Goal: Transaction & Acquisition: Purchase product/service

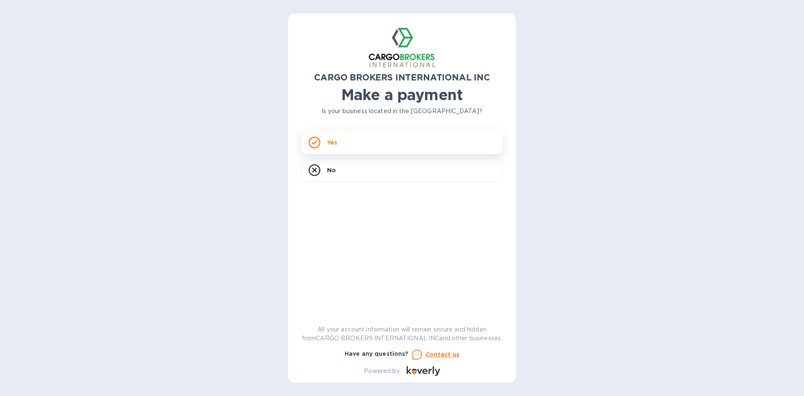
click at [374, 145] on div "Yes" at bounding box center [402, 142] width 201 height 23
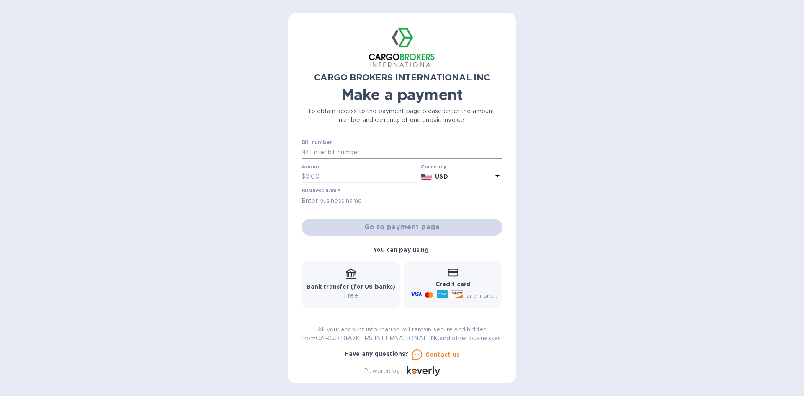
drag, startPoint x: 406, startPoint y: 142, endPoint x: 404, endPoint y: 148, distance: 6.2
click at [404, 148] on div "Bill number №" at bounding box center [402, 148] width 201 height 19
click at [403, 149] on input "text" at bounding box center [405, 152] width 194 height 13
click at [399, 154] on input "text" at bounding box center [405, 152] width 194 height 13
type input "Q"
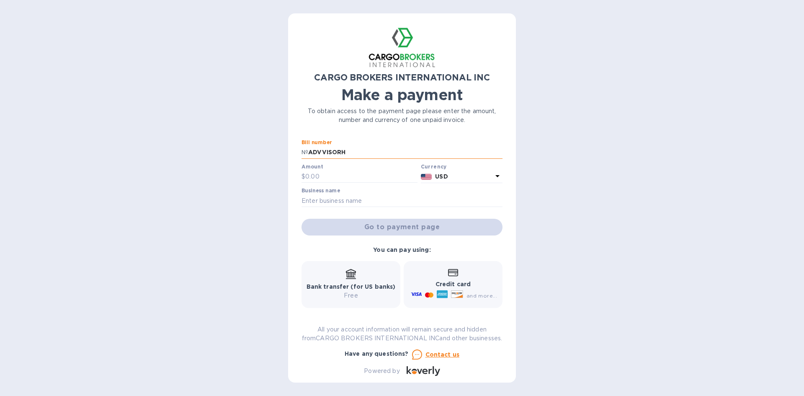
type input "ADVVISORH"
type input "5"
type input "29,652.82"
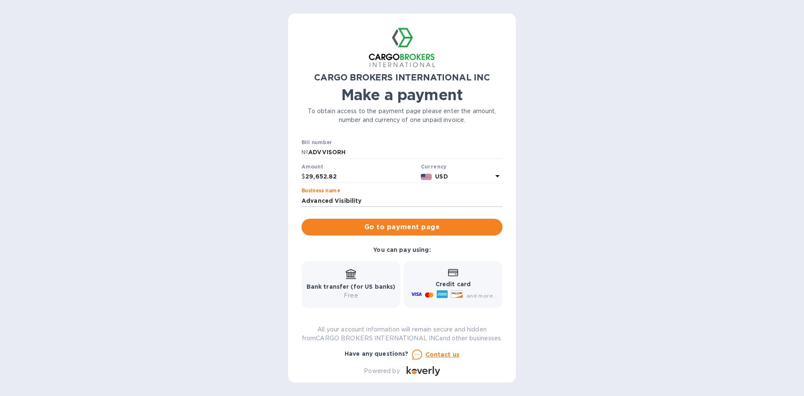
type input "Advanced Visibility"
click at [555, 237] on div "CARGO BROKERS INTERNATIONAL INC Make a payment To obtain access to the payment …" at bounding box center [402, 198] width 804 height 396
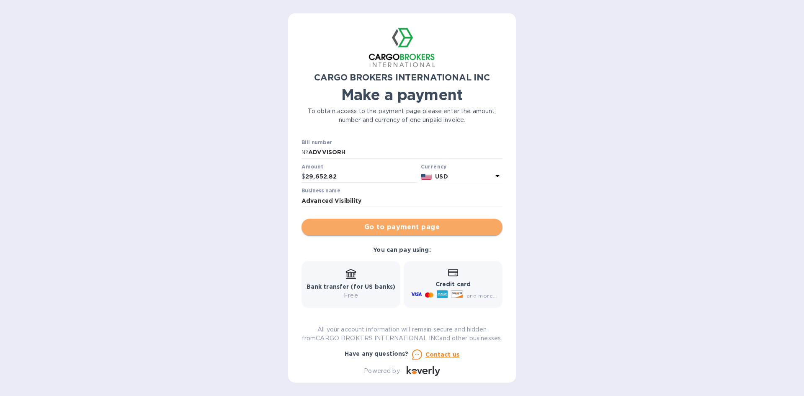
click at [470, 231] on span "Go to payment page" at bounding box center [402, 227] width 188 height 10
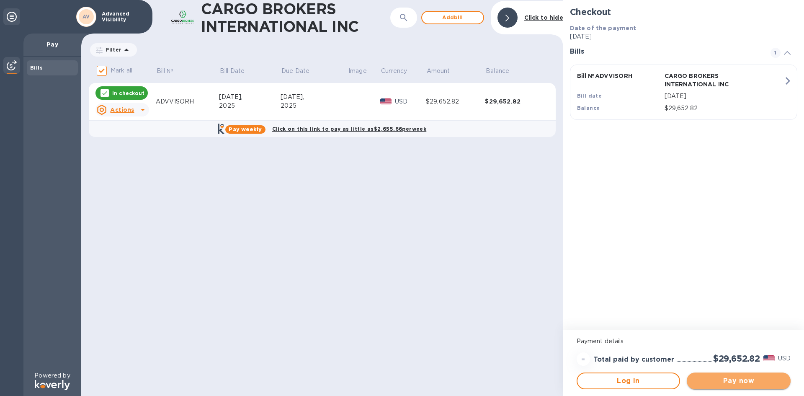
click at [734, 377] on span "Pay now" at bounding box center [738, 381] width 90 height 10
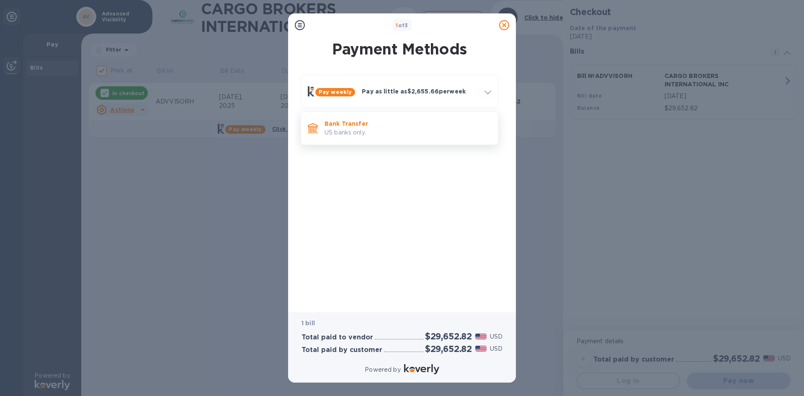
click at [421, 137] on p "US banks only." at bounding box center [408, 132] width 167 height 9
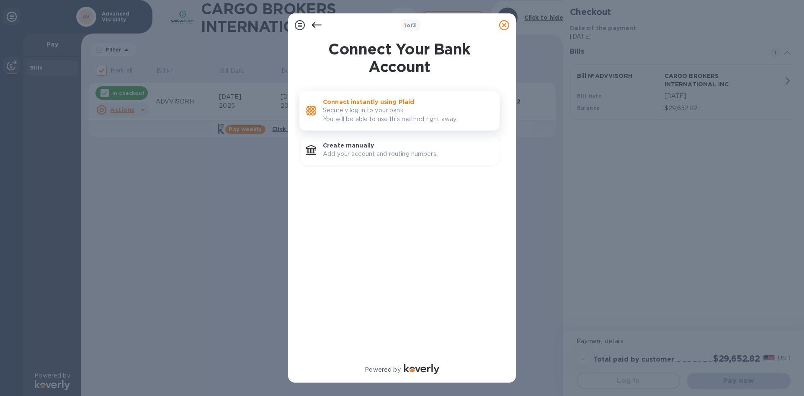
click at [435, 111] on p "Securely log in to your bank. You will be able to use this method right away." at bounding box center [408, 115] width 170 height 18
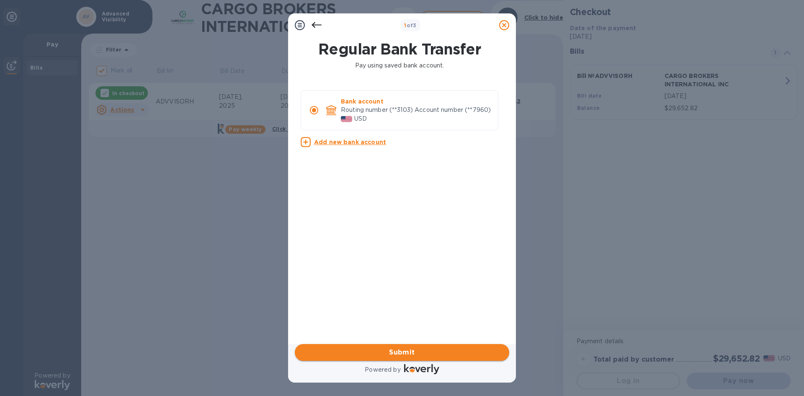
click at [451, 350] on span "Submit" at bounding box center [402, 352] width 201 height 10
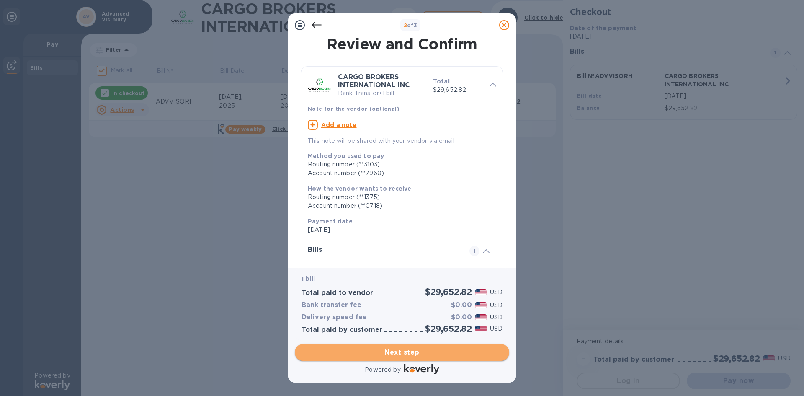
click at [447, 352] on span "Next step" at bounding box center [402, 352] width 201 height 10
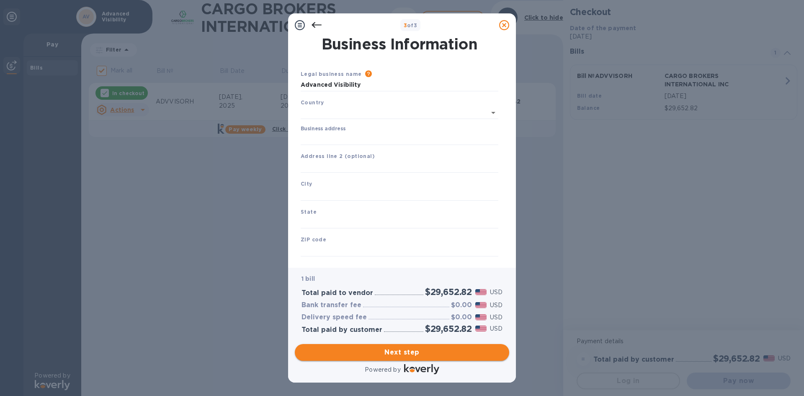
type input "[GEOGRAPHIC_DATA]"
click at [382, 135] on input "Business address" at bounding box center [400, 137] width 198 height 13
type input "[STREET_ADDRESS]"
type input "Leominster"
type input "MA"
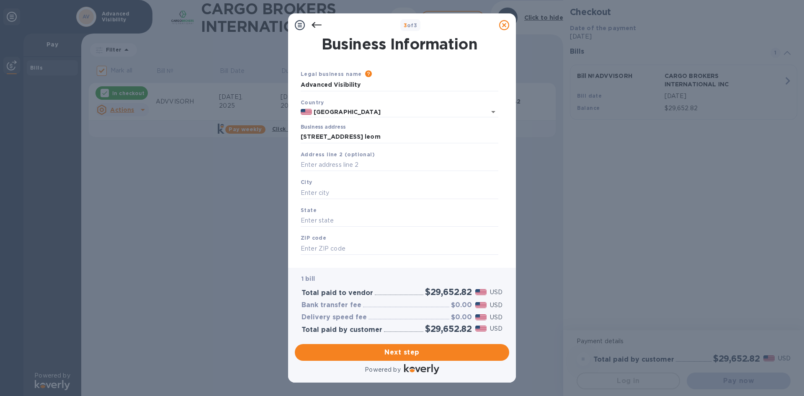
type input "01453"
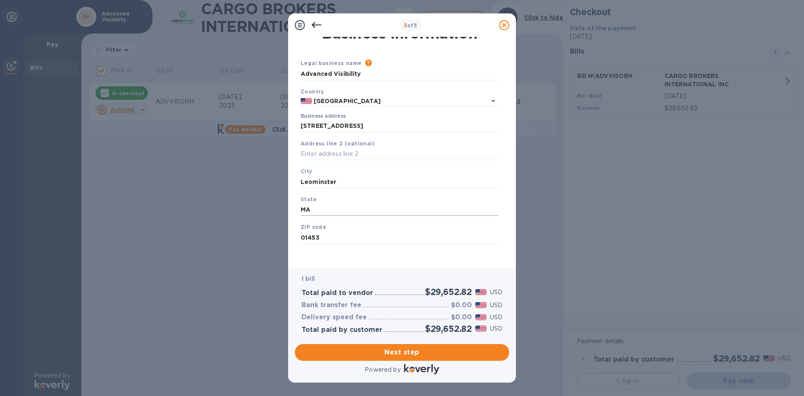
scroll to position [14, 0]
click at [392, 350] on span "Next step" at bounding box center [402, 352] width 201 height 10
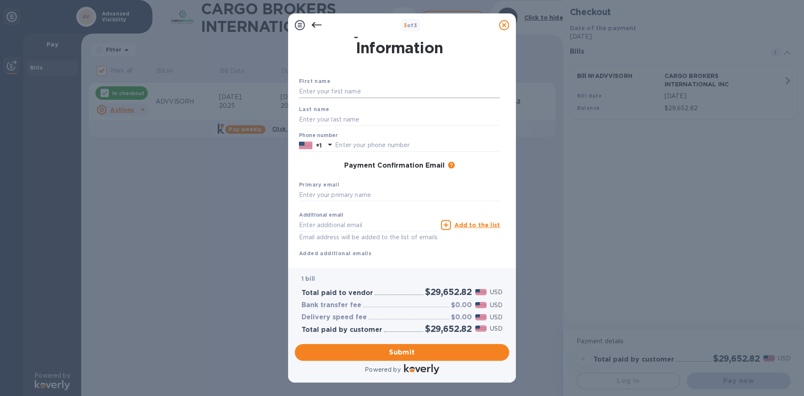
click at [404, 97] on input "text" at bounding box center [399, 91] width 201 height 13
type input "Mark"
type input "[PERSON_NAME]"
type input "3392372315"
click at [379, 191] on input "text" at bounding box center [399, 195] width 201 height 13
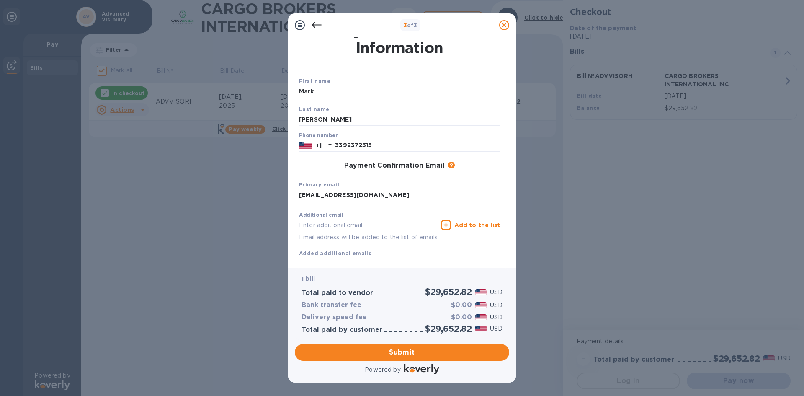
type input "[EMAIL_ADDRESS][DOMAIN_NAME]"
click at [405, 350] on span "Submit" at bounding box center [402, 352] width 201 height 10
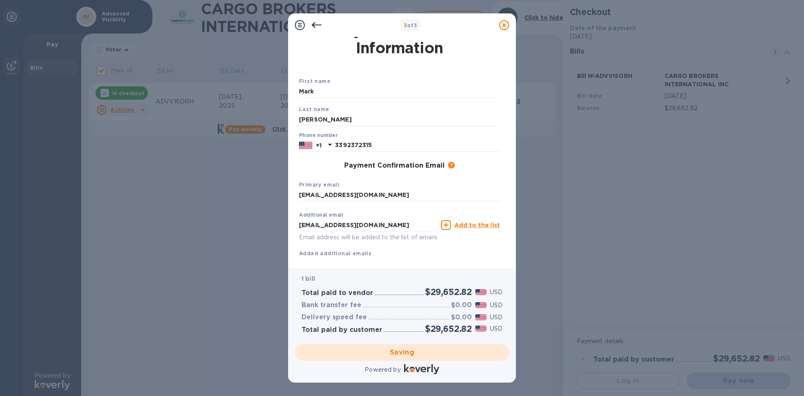
checkbox input "false"
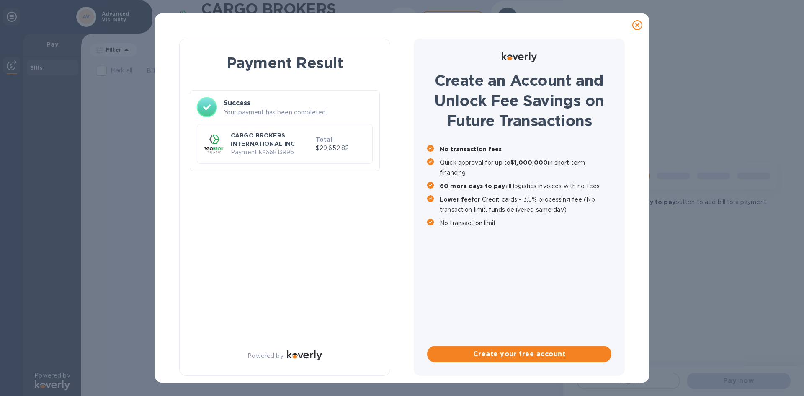
scroll to position [0, 0]
